Goal: Find specific page/section: Find specific page/section

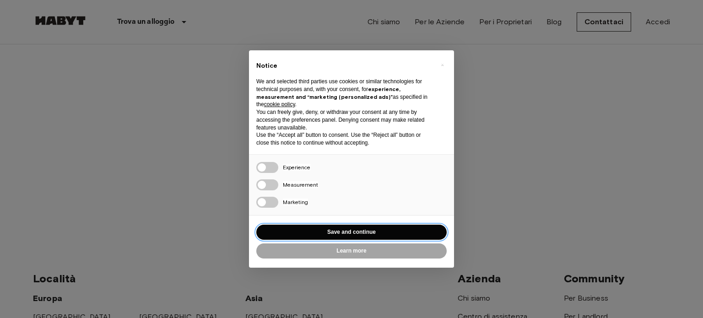
click at [378, 230] on button "Save and continue" at bounding box center [351, 232] width 190 height 15
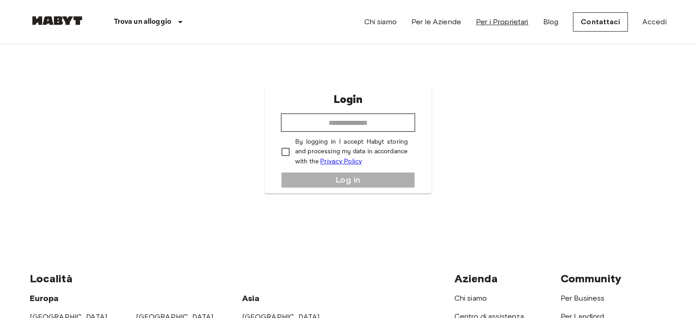
click at [515, 23] on link "Per i Proprietari" at bounding box center [502, 21] width 53 height 11
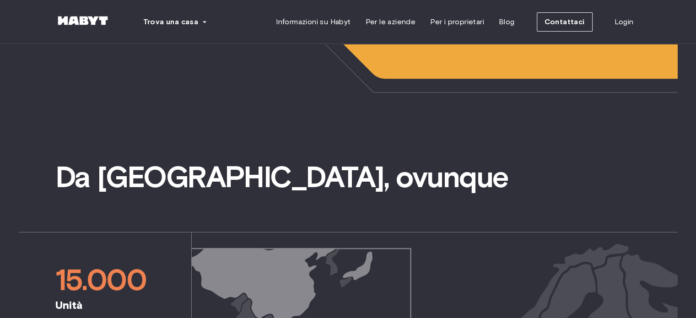
scroll to position [330, 0]
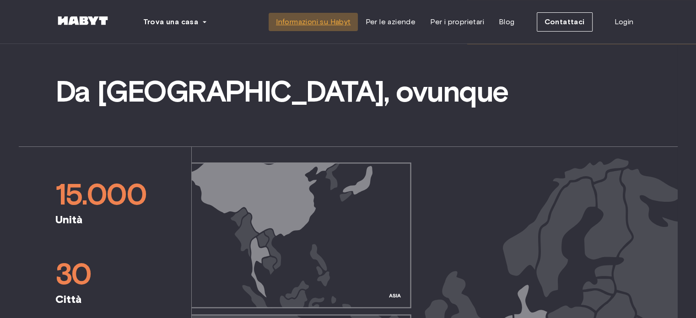
click at [341, 20] on font "Informazioni su Habyt" at bounding box center [313, 21] width 75 height 9
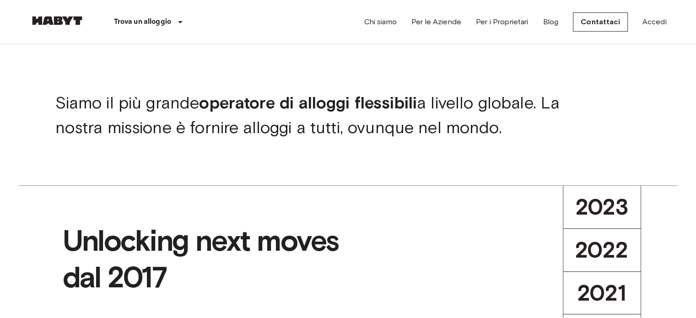
scroll to position [305, 0]
